Goal: Information Seeking & Learning: Find specific fact

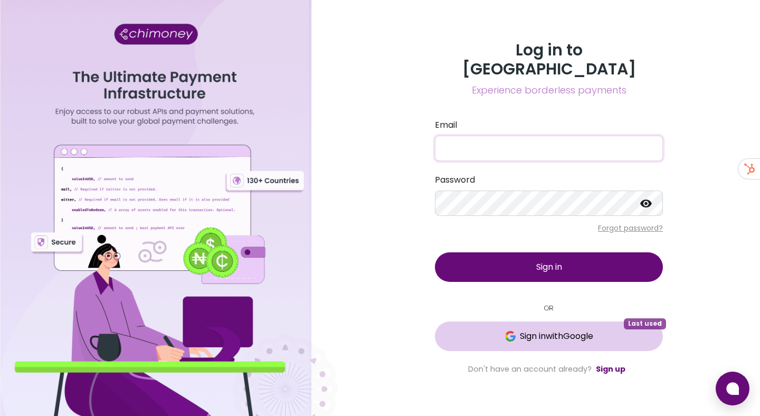
click at [545, 330] on span "Sign in with Google" at bounding box center [556, 336] width 73 height 13
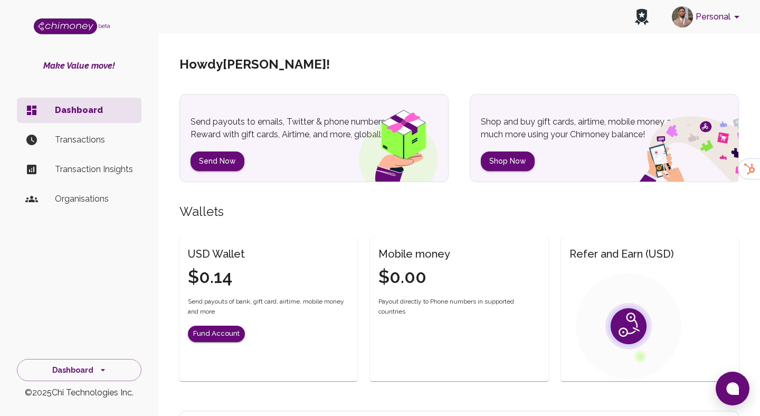
click at [709, 12] on button "Personal" at bounding box center [708, 16] width 80 height 27
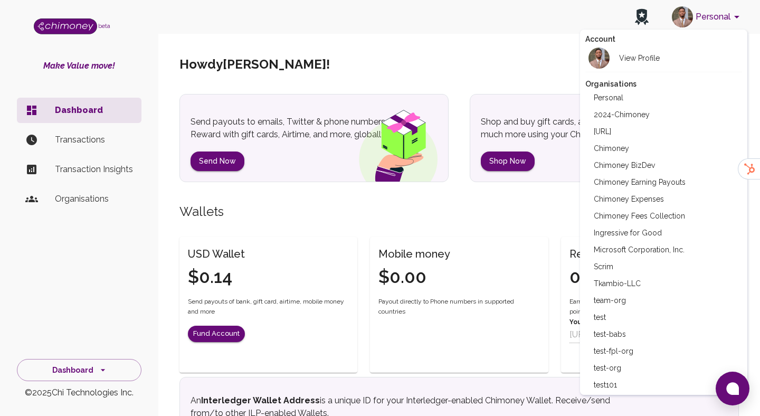
click at [638, 200] on li "Chimoney Expenses" at bounding box center [664, 199] width 157 height 17
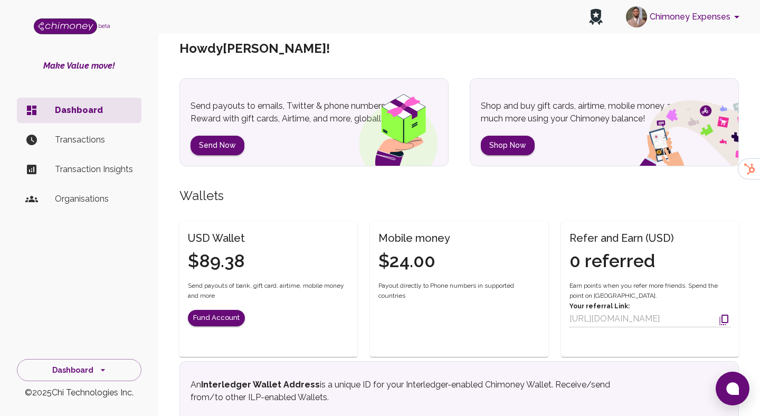
scroll to position [30, 0]
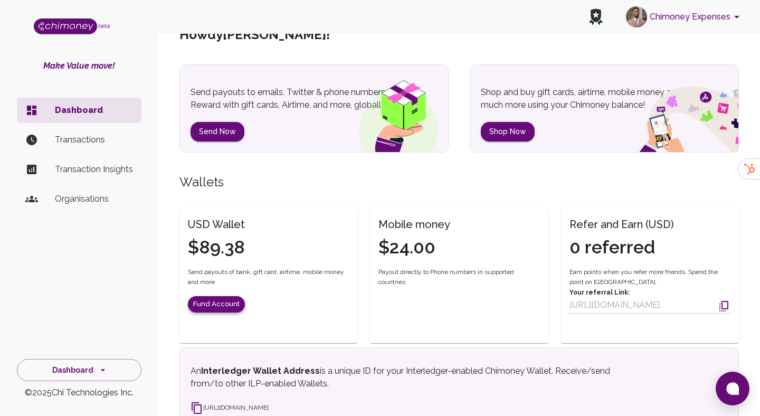
click at [215, 304] on button "Fund Account" at bounding box center [216, 304] width 57 height 16
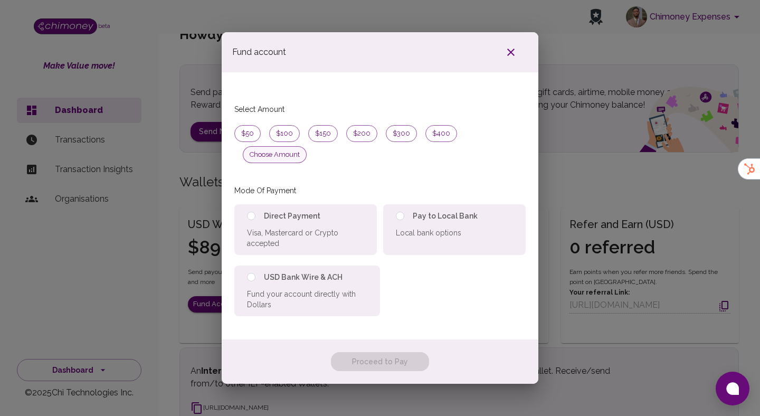
click at [306, 149] on span "Choose amount" at bounding box center [274, 154] width 63 height 11
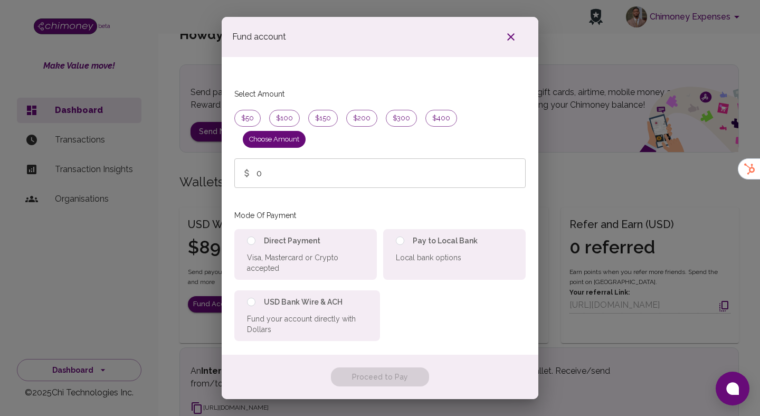
click at [262, 162] on input "0" at bounding box center [391, 173] width 269 height 30
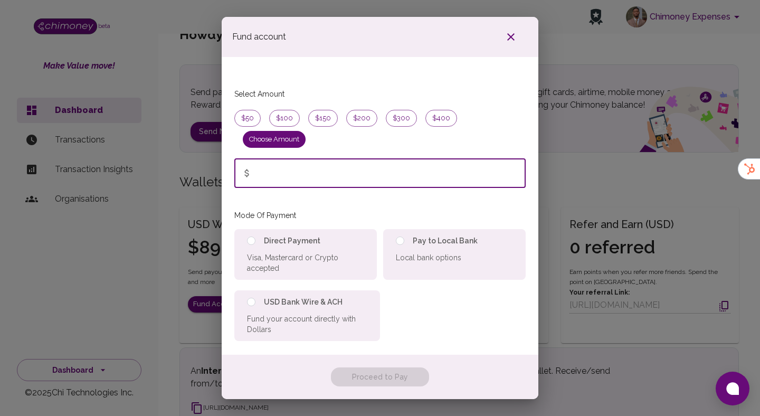
type input "1"
type input "250"
click at [357, 209] on div "Mode Of Payment Direct Payment Visa, Mastercard or Crypto accepted Pay to Local…" at bounding box center [379, 275] width 291 height 132
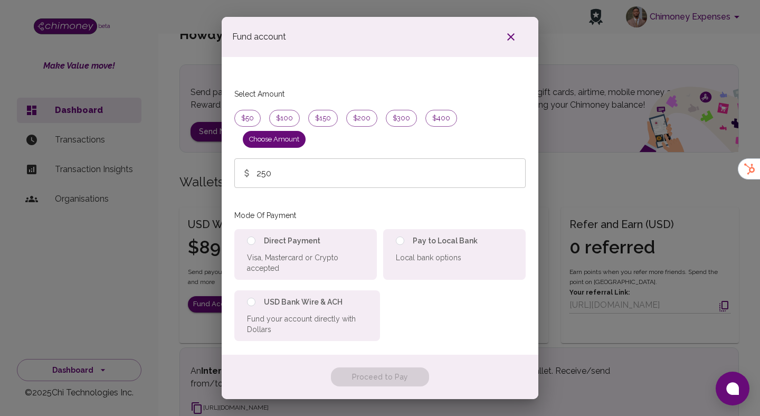
click at [297, 252] on span "Visa, Mastercard or Crypto accepted" at bounding box center [305, 262] width 117 height 21
radio input "true"
click at [394, 368] on button "Proceed to Pay" at bounding box center [380, 378] width 98 height 20
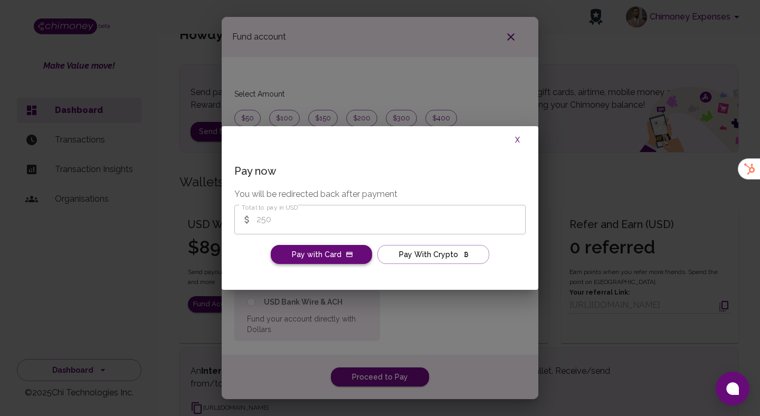
click at [349, 256] on icon "image" at bounding box center [349, 254] width 6 height 5
click at [331, 256] on button "Pay with Card" at bounding box center [321, 255] width 101 height 20
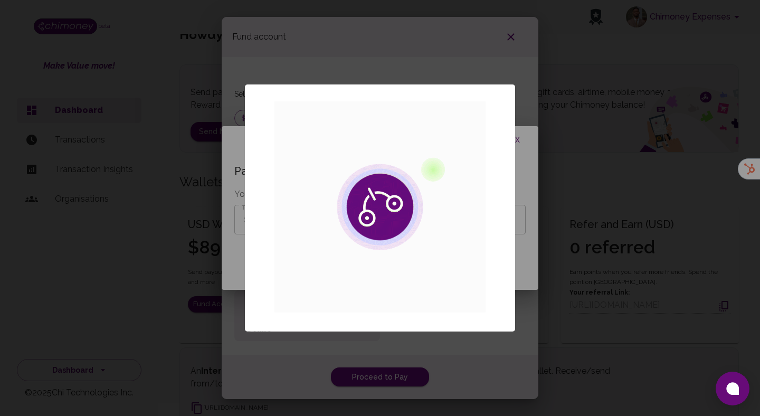
click at [670, 157] on div "× OK No Cancel" at bounding box center [380, 208] width 760 height 416
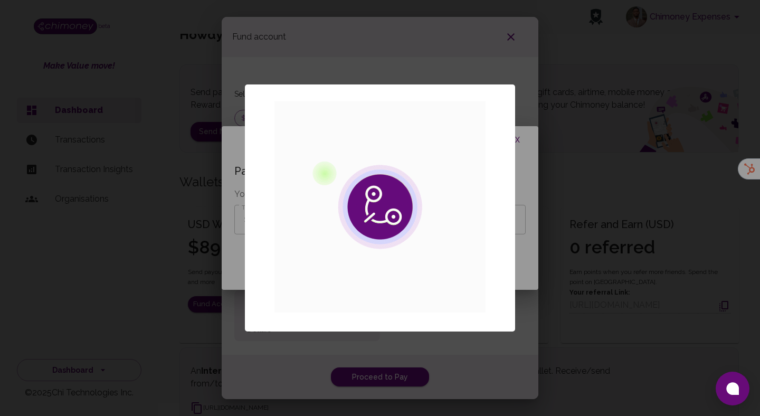
click at [170, 162] on div "× OK No Cancel" at bounding box center [380, 208] width 760 height 416
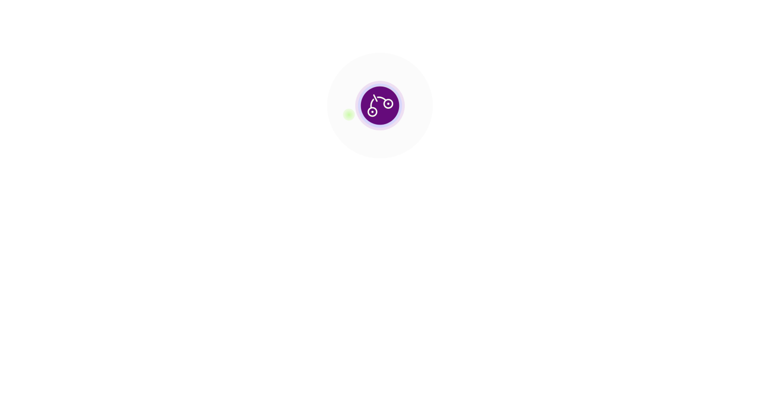
scroll to position [30, 0]
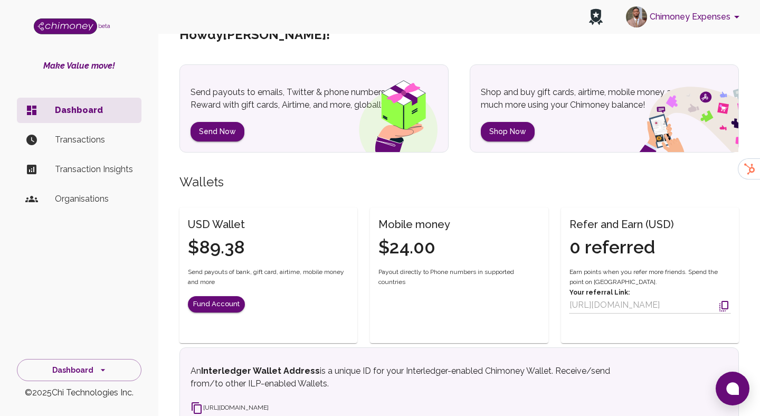
click at [224, 313] on div "USD Wallet $89.38 Send payouts of bank, gift card, airtime, mobile money and mo…" at bounding box center [269, 271] width 178 height 127
click at [230, 301] on button "Fund Account" at bounding box center [216, 304] width 57 height 16
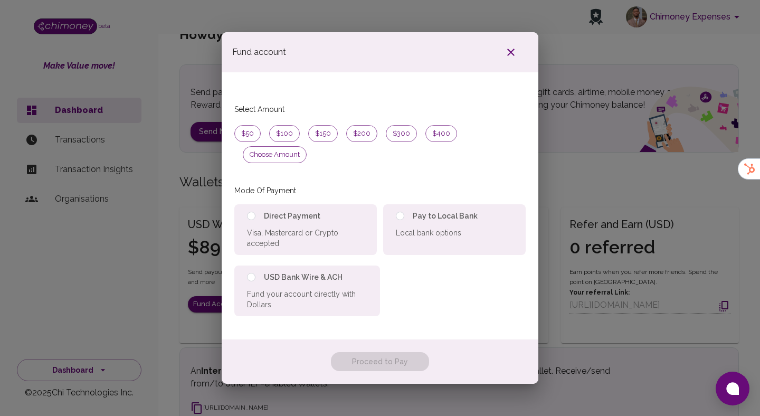
click at [254, 228] on span "Visa, Mastercard or Crypto accepted" at bounding box center [305, 238] width 117 height 21
radio input "true"
click at [252, 142] on div "$50" at bounding box center [247, 133] width 26 height 17
click at [392, 352] on button "Proceed to Pay" at bounding box center [380, 362] width 98 height 20
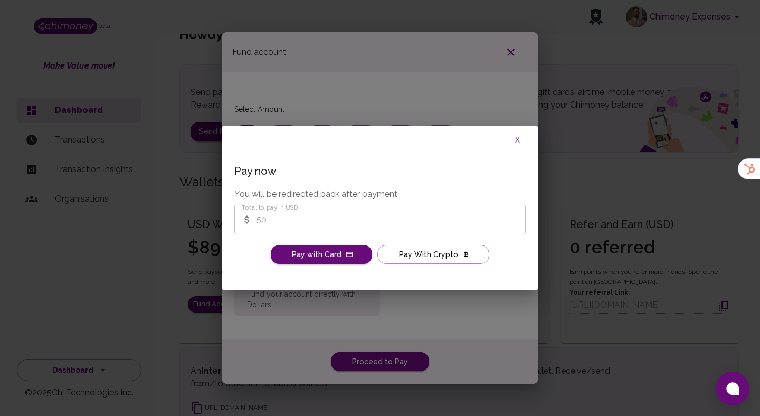
click at [314, 255] on button "Pay with Card" at bounding box center [321, 255] width 101 height 20
click at [331, 255] on button "Pay with Card" at bounding box center [321, 255] width 101 height 20
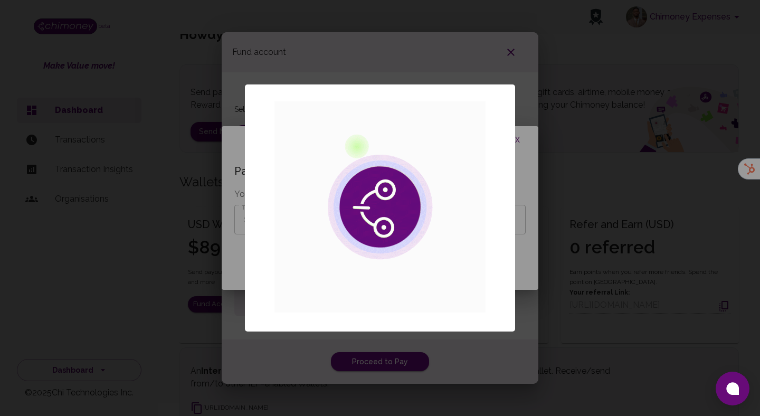
click at [549, 56] on div "× OK No Cancel" at bounding box center [380, 208] width 760 height 416
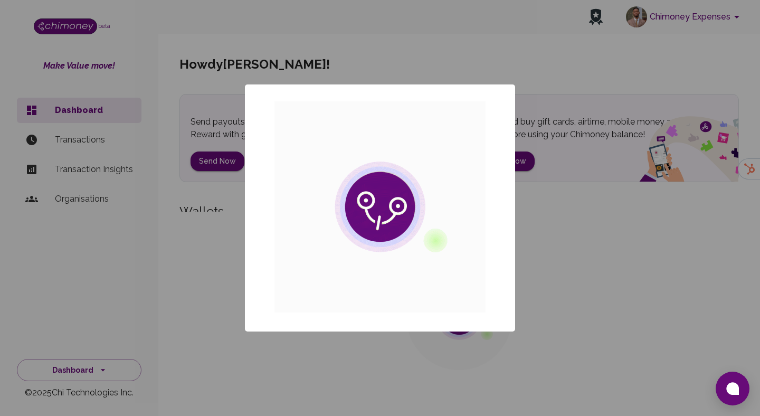
click at [607, 168] on div "× OK No Cancel" at bounding box center [380, 208] width 760 height 416
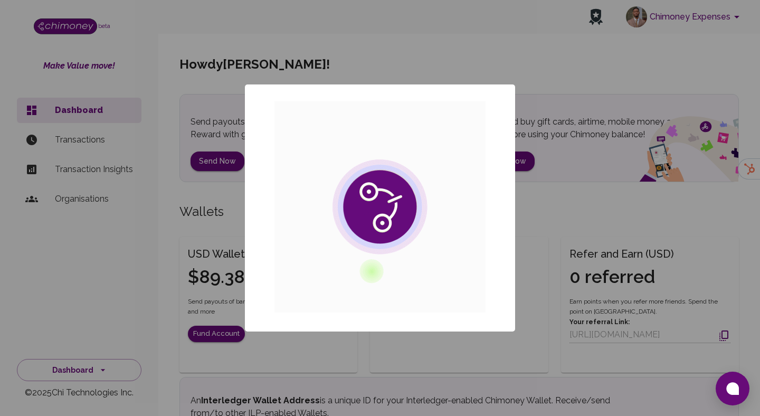
click at [635, 155] on div "× OK No Cancel" at bounding box center [380, 208] width 760 height 416
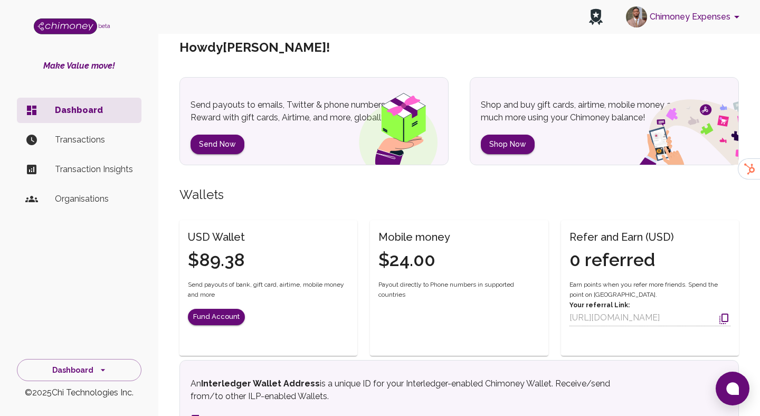
scroll to position [32, 0]
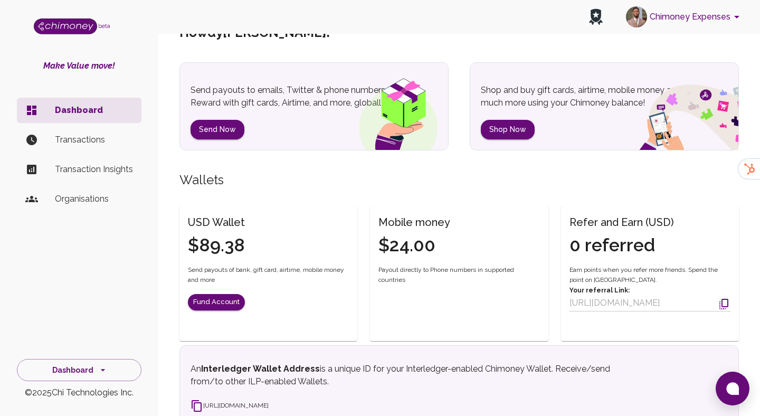
click at [88, 198] on p "Organisations" at bounding box center [94, 199] width 78 height 13
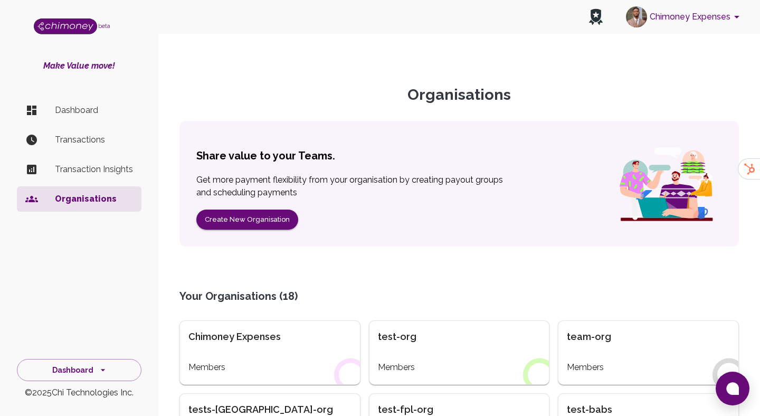
click at [63, 109] on p "Dashboard" at bounding box center [94, 110] width 78 height 13
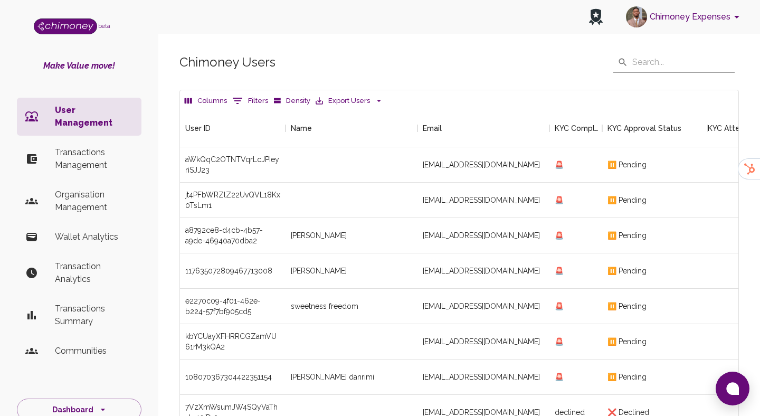
scroll to position [392, 559]
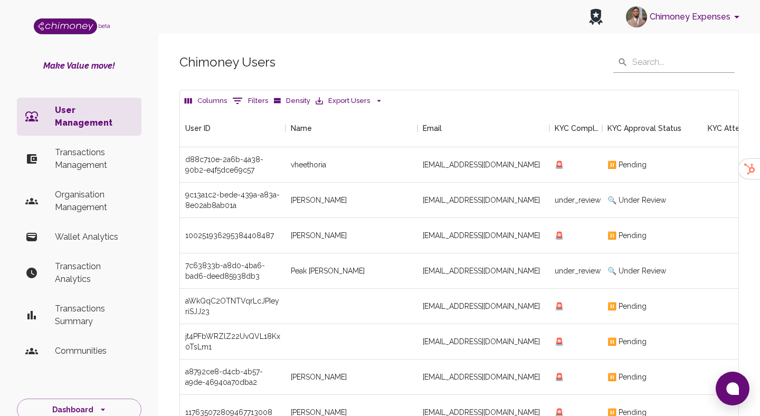
scroll to position [392, 559]
drag, startPoint x: 285, startPoint y: 95, endPoint x: 260, endPoint y: 95, distance: 24.8
click at [280, 95] on button "Density" at bounding box center [292, 101] width 42 height 16
click at [260, 106] on button "0 Filters" at bounding box center [250, 100] width 41 height 17
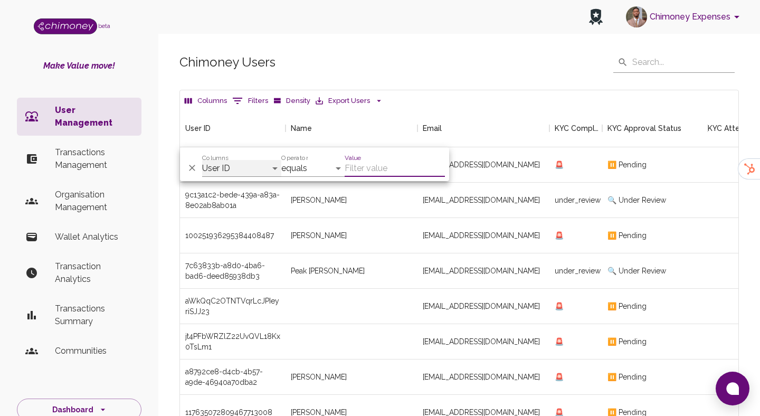
click at [254, 161] on select "User ID Name Email KYC Completed KYC Approval Status KYC Attempts Join date Upd…" at bounding box center [241, 168] width 79 height 17
click at [75, 146] on p "Transactions Management" at bounding box center [94, 158] width 78 height 25
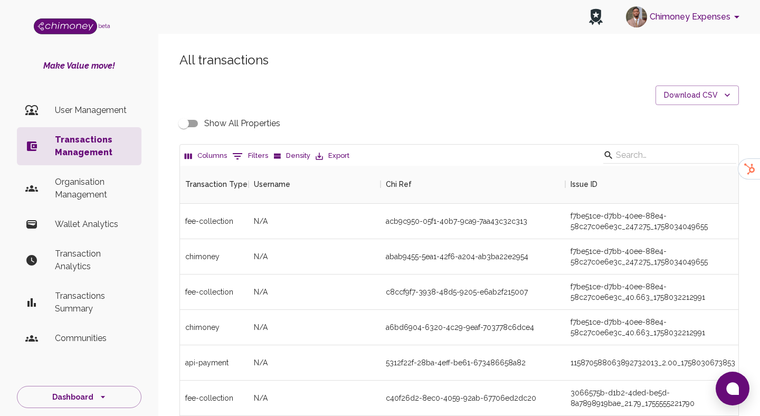
scroll to position [392, 559]
click at [244, 154] on button "0 Filters" at bounding box center [250, 156] width 41 height 17
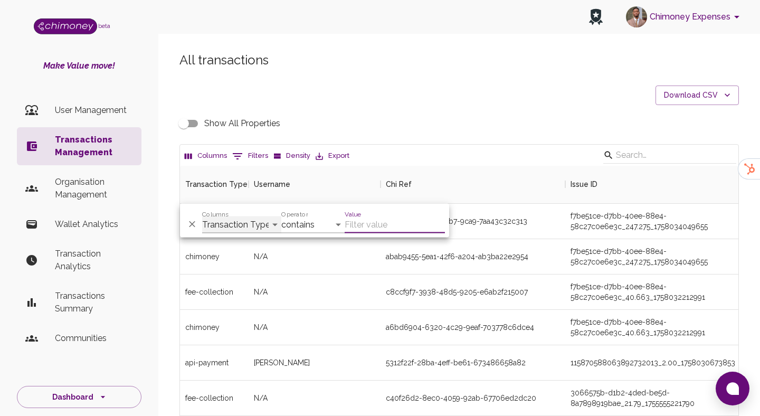
click at [250, 222] on select "Transaction Type Username Chi Ref Issue ID Value Amount Currency Fee ($) FX Rat…" at bounding box center [241, 225] width 79 height 17
select select "email"
click at [202, 217] on select "Transaction Type Username Chi Ref Issue ID Value Amount Currency Fee ($) FX Rat…" at bounding box center [241, 225] width 79 height 17
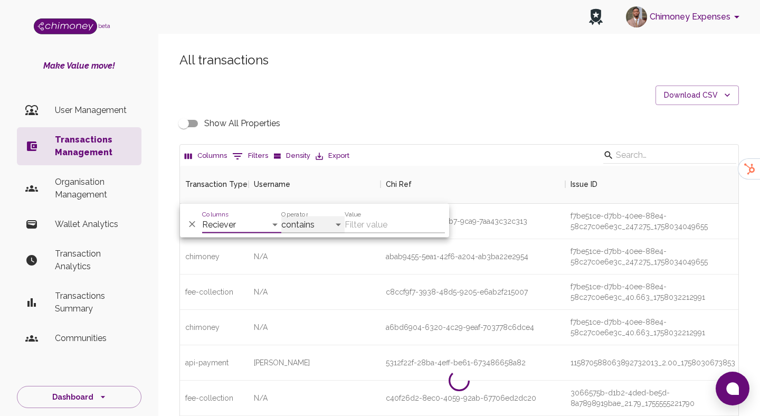
click at [321, 225] on select "contains equals starts with ends with is empty is not empty is any of" at bounding box center [312, 225] width 63 height 17
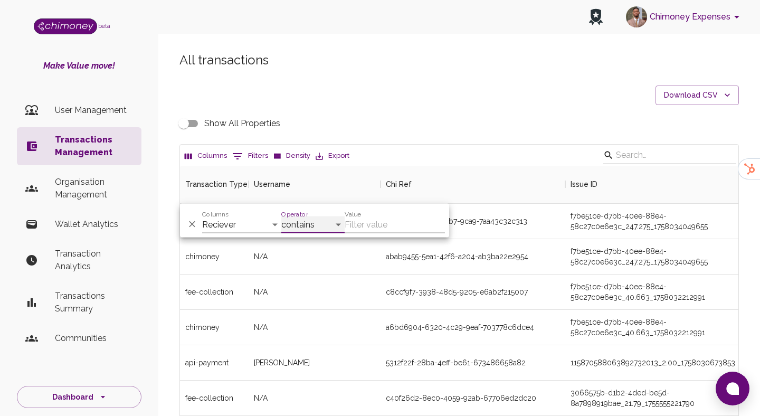
select select "equals"
click at [281, 217] on select "contains equals starts with ends with is empty is not empty is any of" at bounding box center [312, 225] width 63 height 17
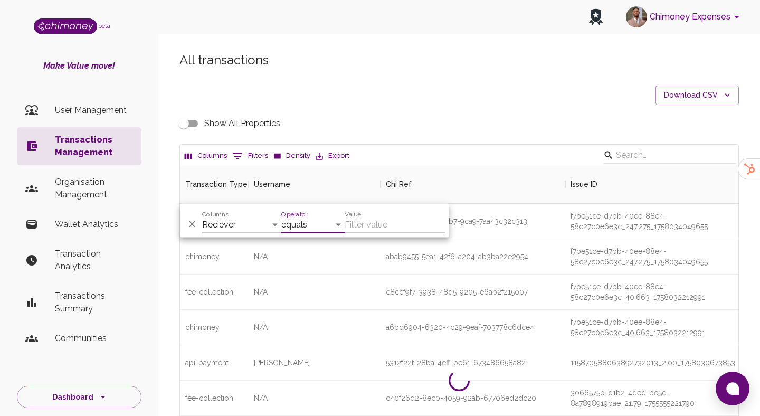
click at [380, 222] on input "Value" at bounding box center [395, 225] width 100 height 17
paste input "One of our chapter lead volunteer reached out that the money transferred to her…"
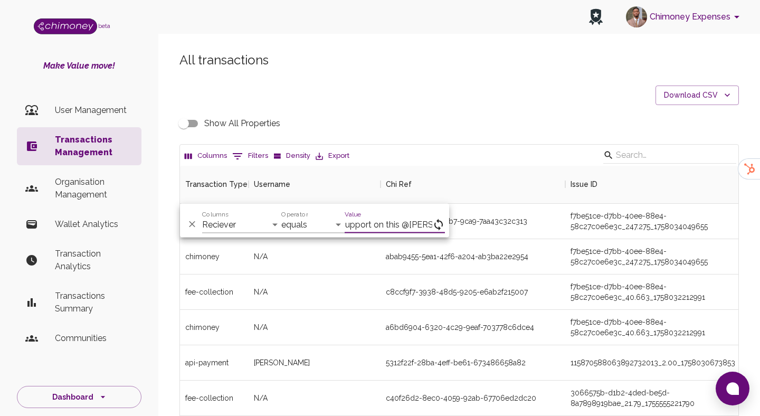
scroll to position [0, 1289]
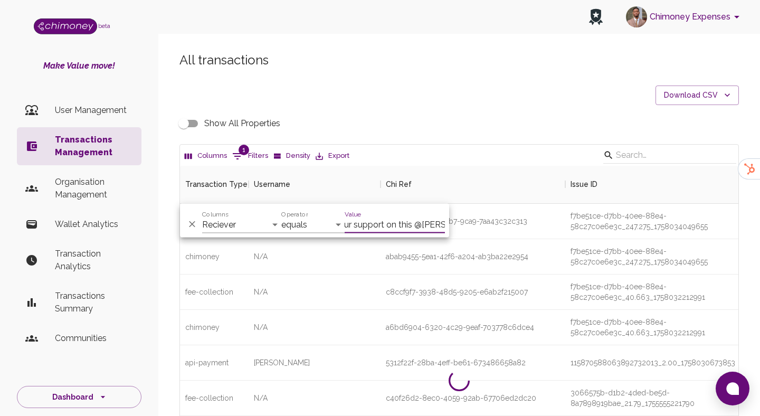
type input "One of our chapter lead volunteer reached out that the money transferred to her…"
click at [371, 222] on input "One of our chapter lead volunteer reached out that the money transferred to her…" at bounding box center [395, 225] width 100 height 17
click at [397, 220] on input "One of our chapter lead volunteer reached out that the money transferred to her…" at bounding box center [395, 225] width 100 height 17
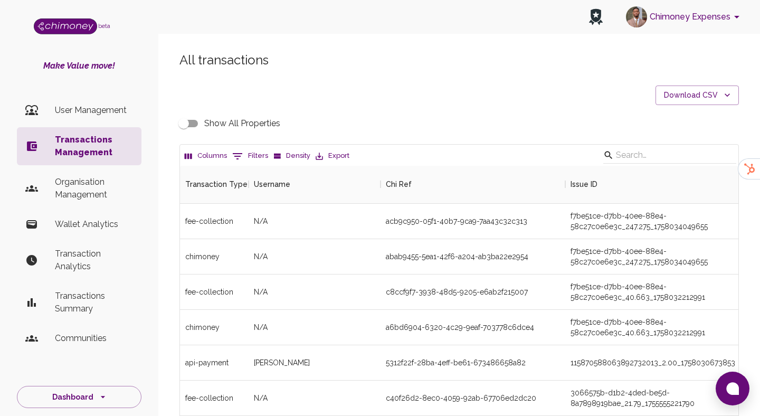
scroll to position [392, 559]
click at [251, 161] on button "0 Filters" at bounding box center [250, 156] width 41 height 17
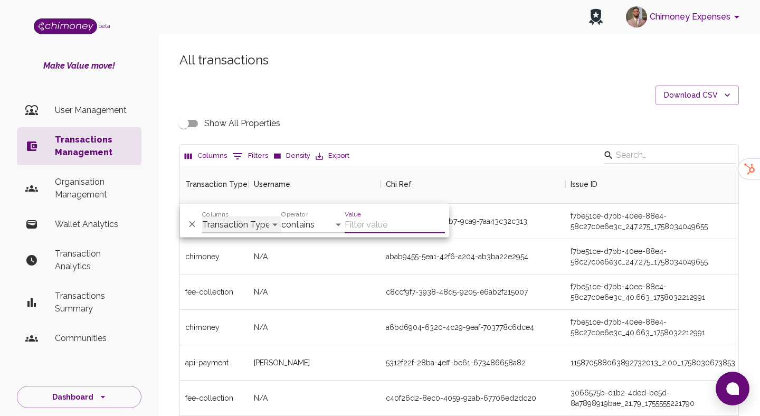
click at [231, 224] on select "Transaction Type Username Chi Ref Issue ID Value Amount Currency Fee ($) FX Rat…" at bounding box center [241, 225] width 79 height 17
select select "email"
click at [202, 217] on select "Transaction Type Username Chi Ref Issue ID Value Amount Currency Fee ($) FX Rat…" at bounding box center [241, 225] width 79 height 17
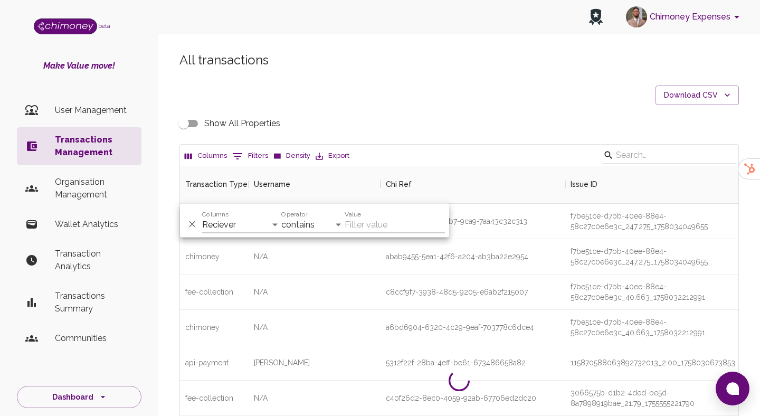
click at [307, 212] on label "Operator" at bounding box center [294, 214] width 26 height 9
click at [307, 217] on select "contains equals starts with ends with is empty is not empty is any of" at bounding box center [312, 225] width 63 height 17
click at [306, 218] on select "contains equals starts with ends with is empty is not empty is any of" at bounding box center [312, 225] width 63 height 17
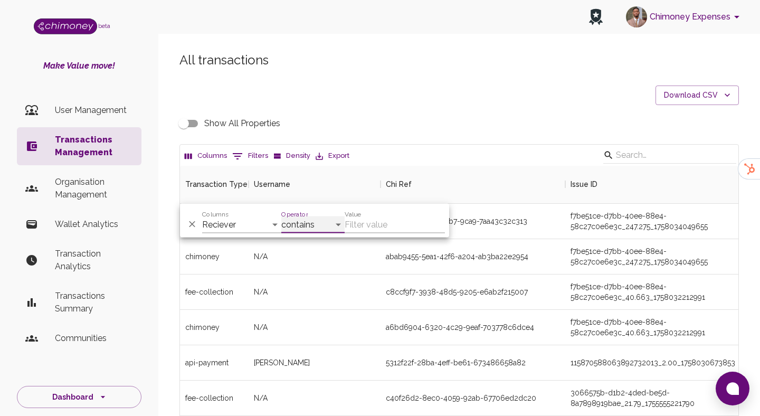
select select "equals"
click at [281, 217] on select "contains equals starts with ends with is empty is not empty is any of" at bounding box center [312, 225] width 63 height 17
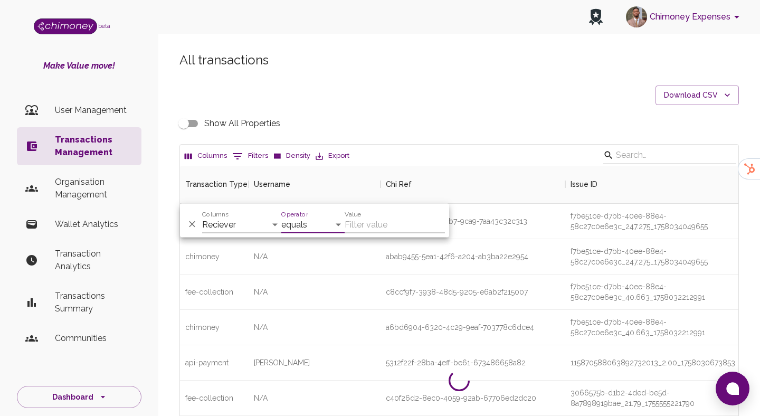
click at [388, 222] on input "Value" at bounding box center [395, 225] width 100 height 17
paste input "Sharon.jwhytte@gmail.com"
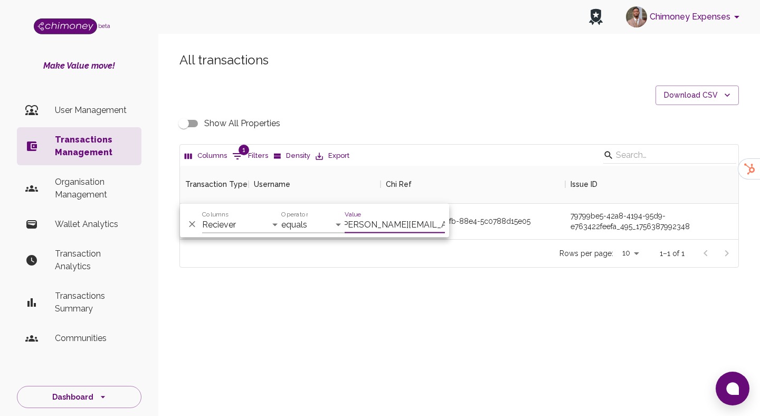
scroll to position [73, 559]
type input "Sharon.jwhytte@gmail.com"
click at [490, 303] on div "All transactions Download CSV Show All Properties Columns 1 Filters Density Exp…" at bounding box center [459, 177] width 602 height 303
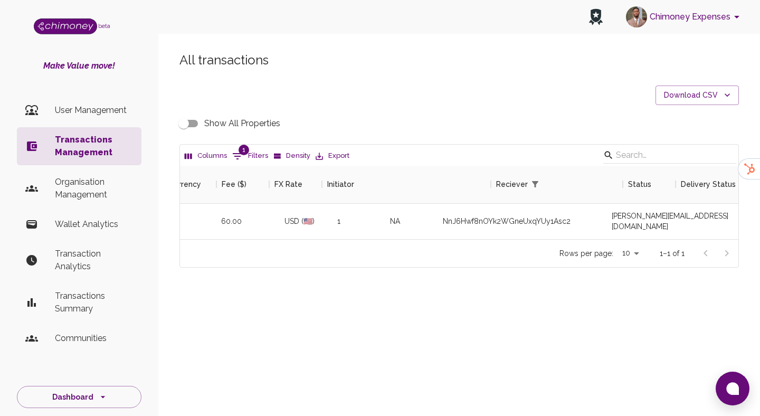
scroll to position [0, 946]
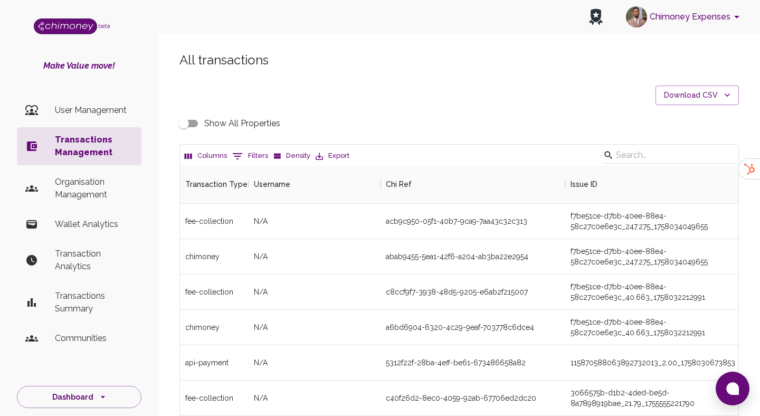
scroll to position [392, 559]
click at [249, 156] on button "0 Filters" at bounding box center [250, 156] width 41 height 17
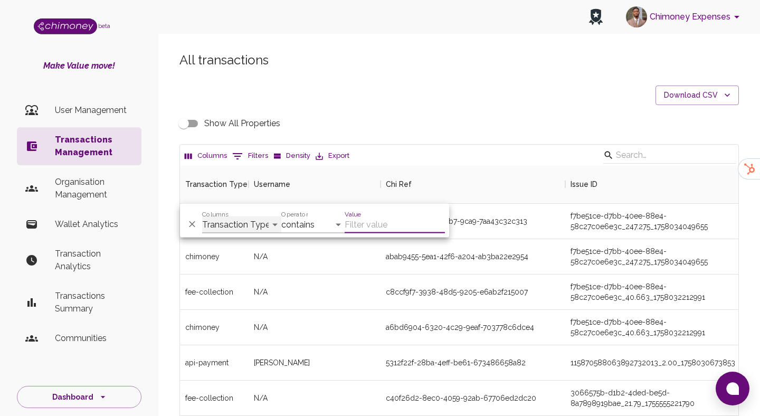
click at [240, 228] on select "Transaction Type Username Chi Ref Issue ID Value Amount Currency Fee ($) FX Rat…" at bounding box center [241, 225] width 79 height 17
select select "email"
click at [202, 217] on select "Transaction Type Username Chi Ref Issue ID Value Amount Currency Fee ($) FX Rat…" at bounding box center [241, 225] width 79 height 17
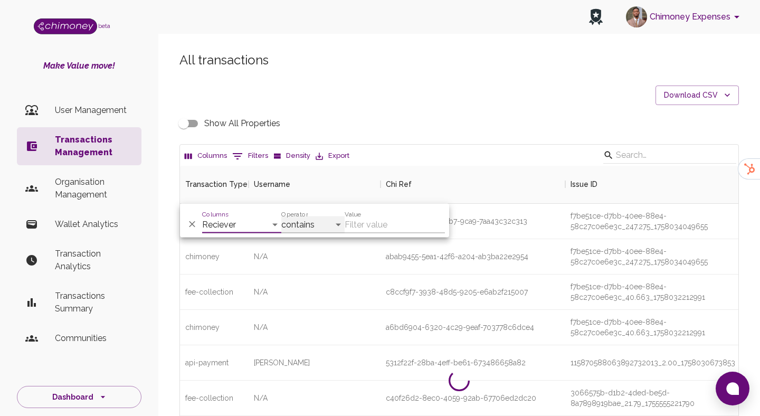
click at [319, 220] on select "contains equals starts with ends with is empty is not empty is any of" at bounding box center [312, 225] width 63 height 17
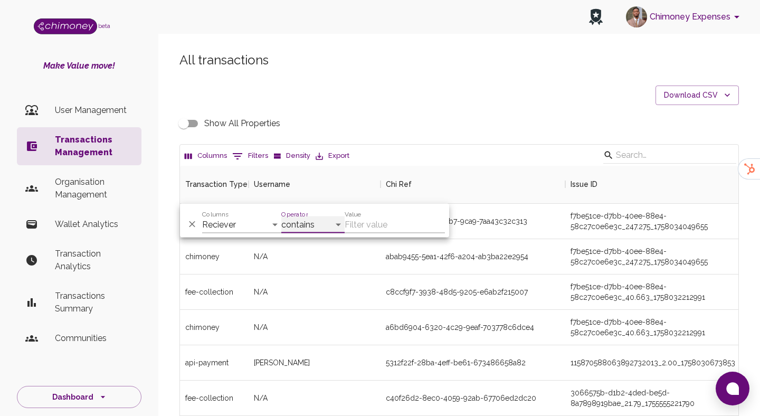
select select "equals"
click at [281, 217] on select "contains equals starts with ends with is empty is not empty is any of" at bounding box center [312, 225] width 63 height 17
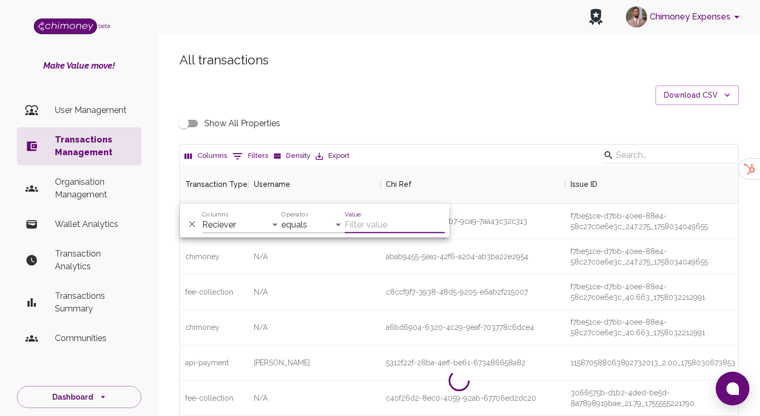
click at [359, 226] on input "Value" at bounding box center [395, 225] width 100 height 17
paste input "[PERSON_NAME][EMAIL_ADDRESS][DOMAIN_NAME]"
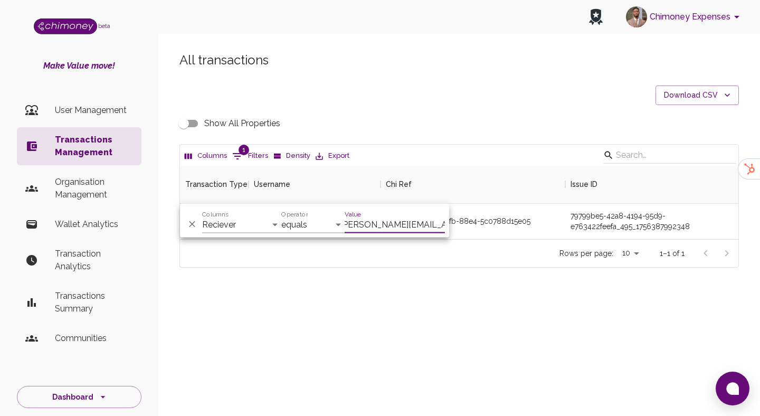
scroll to position [73, 559]
type input "[PERSON_NAME][EMAIL_ADDRESS][DOMAIN_NAME]"
click at [527, 234] on div "fdccdf8c-3ca6-4dfb-88e4-5c0788d15e05" at bounding box center [473, 221] width 185 height 35
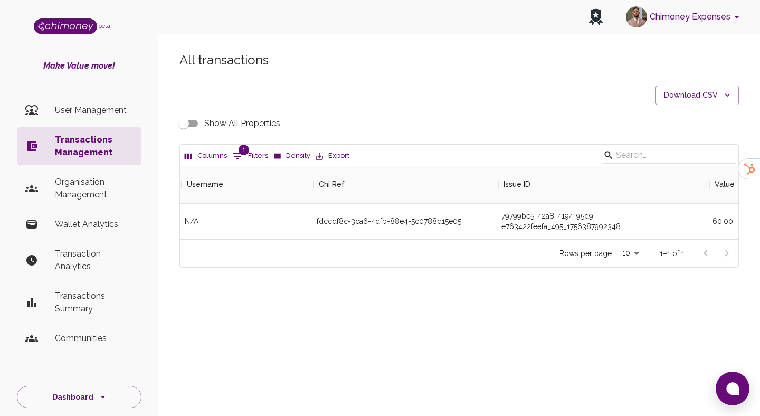
scroll to position [0, 67]
click at [384, 214] on div "fdccdf8c-3ca6-4dfb-88e4-5c0788d15e05" at bounding box center [406, 221] width 185 height 35
copy div "fdccdf8c-3ca6-4dfb-88e4-5c0788d15e05"
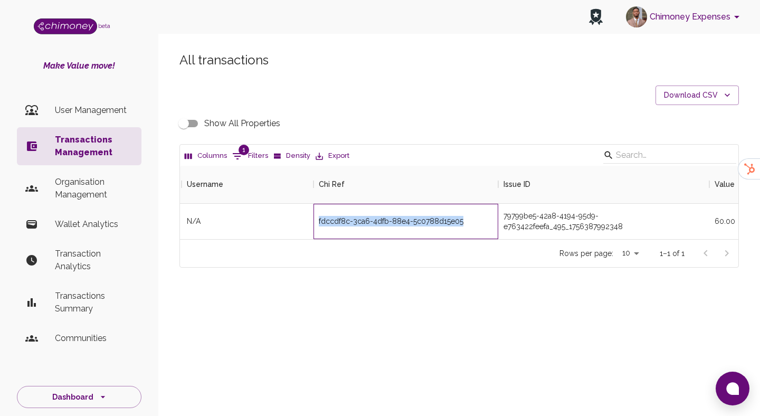
copy div "fdccdf8c-3ca6-4dfb-88e4-5c0788d15e05"
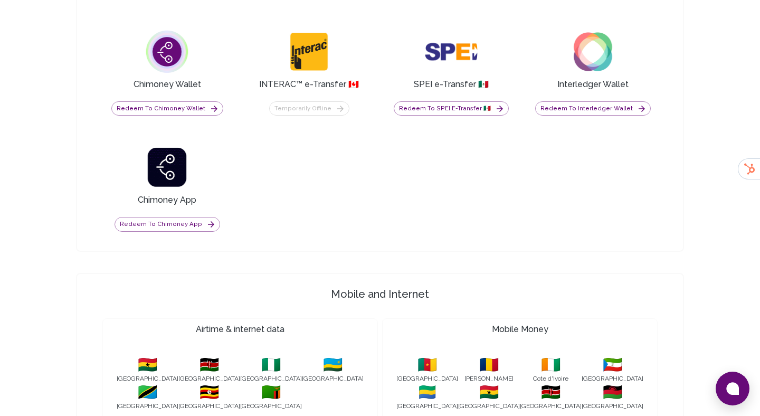
scroll to position [862, 0]
